Goal: Find specific page/section: Find specific page/section

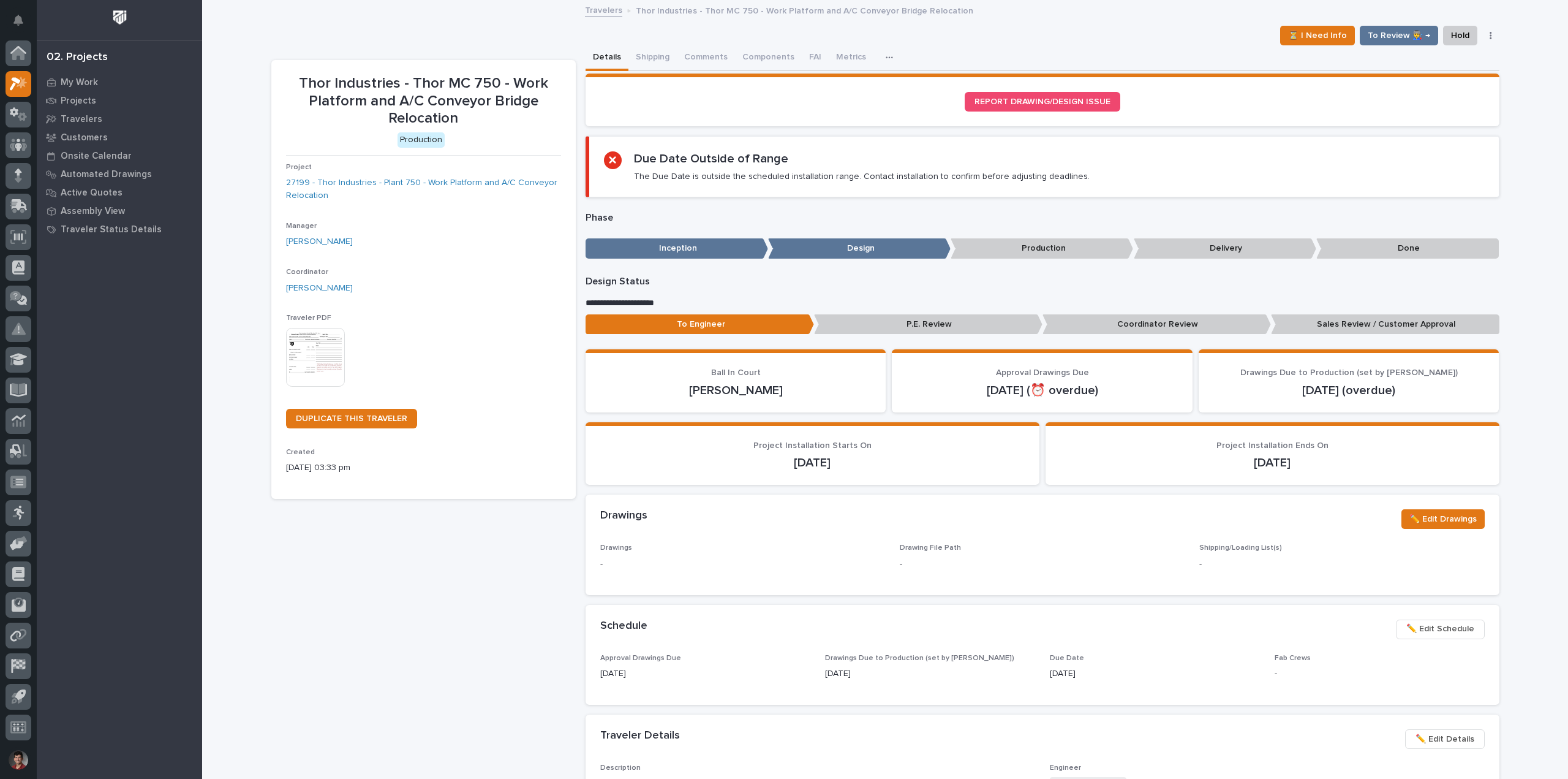
click at [80, 58] on div "02. Projects" at bounding box center [77, 58] width 62 height 14
click at [82, 79] on p "My Work" at bounding box center [79, 83] width 38 height 11
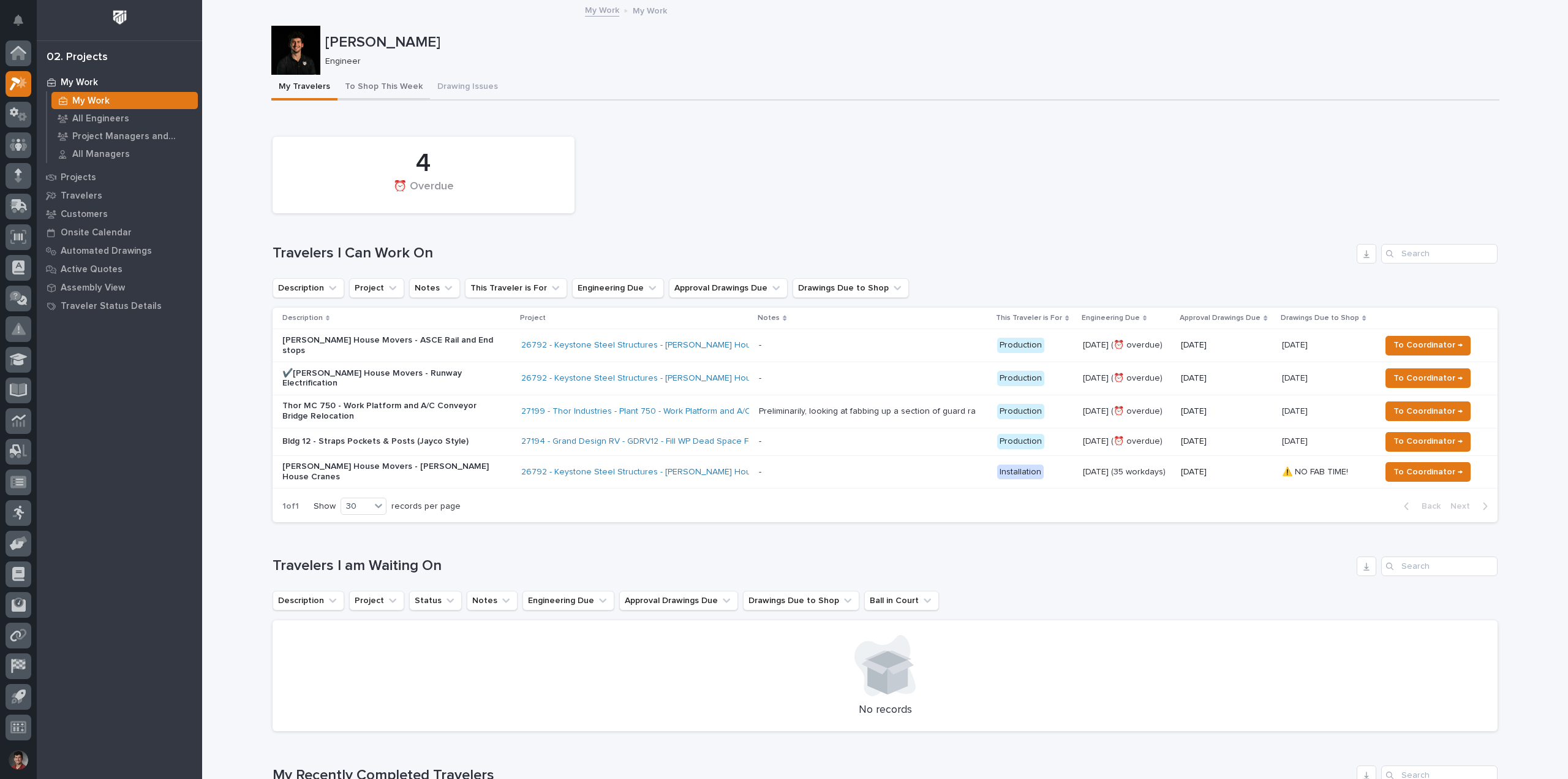
click at [400, 89] on button "To Shop This Week" at bounding box center [383, 88] width 92 height 26
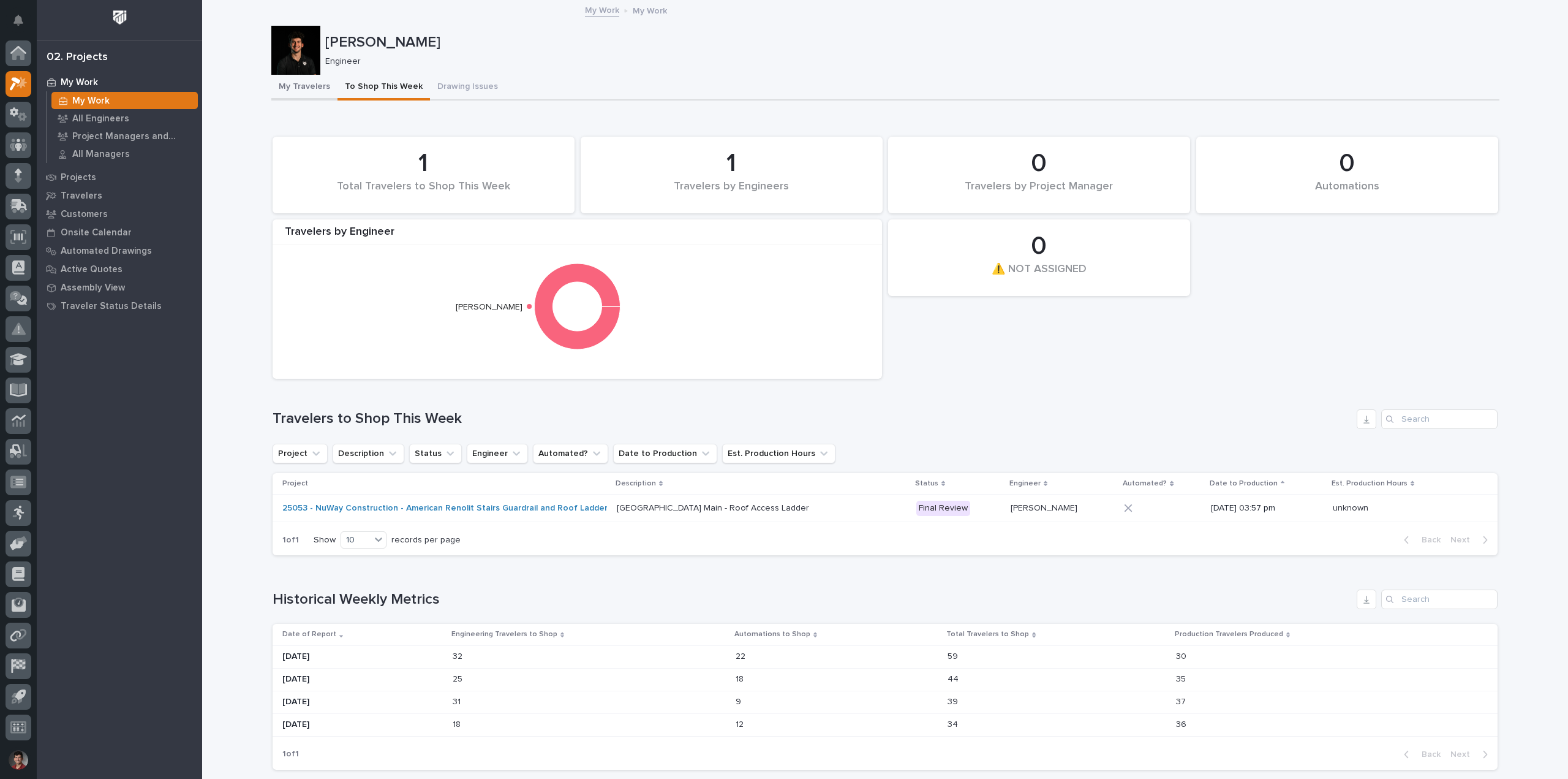
click at [312, 86] on button "My Travelers" at bounding box center [304, 88] width 66 height 26
